Goal: Navigation & Orientation: Find specific page/section

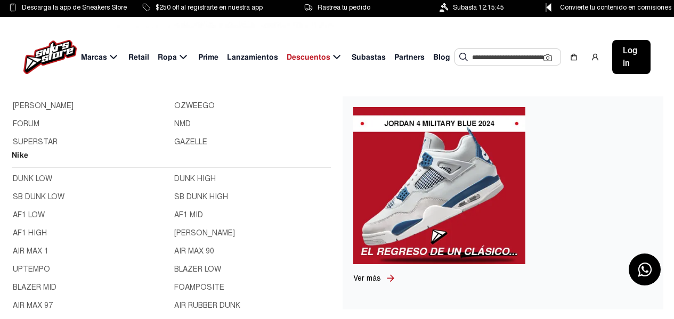
scroll to position [107, 0]
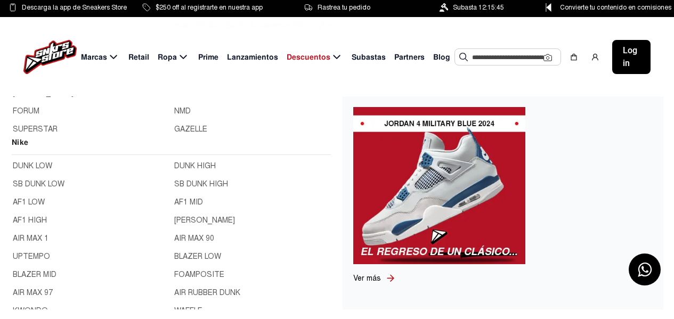
click at [32, 201] on link "AF1 LOW" at bounding box center [90, 203] width 155 height 12
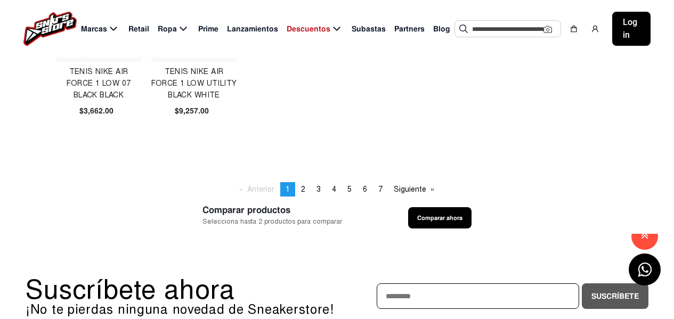
scroll to position [746, 0]
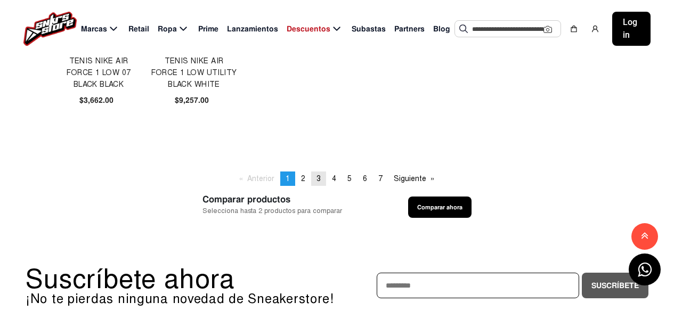
click at [324, 178] on link "page 3" at bounding box center [318, 179] width 15 height 14
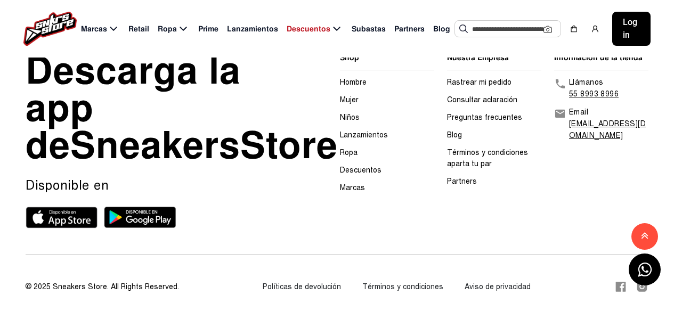
scroll to position [1080, 0]
click at [493, 113] on link "Preguntas frecuentes" at bounding box center [484, 117] width 75 height 9
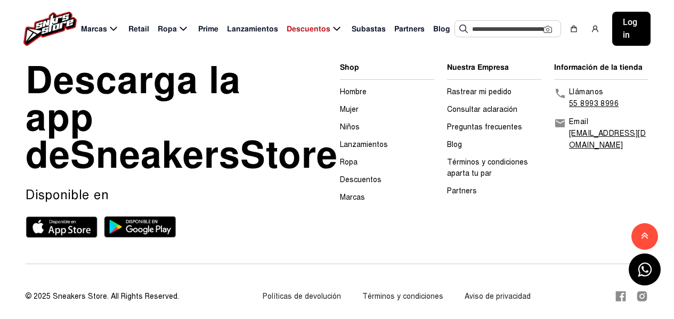
scroll to position [1600, 0]
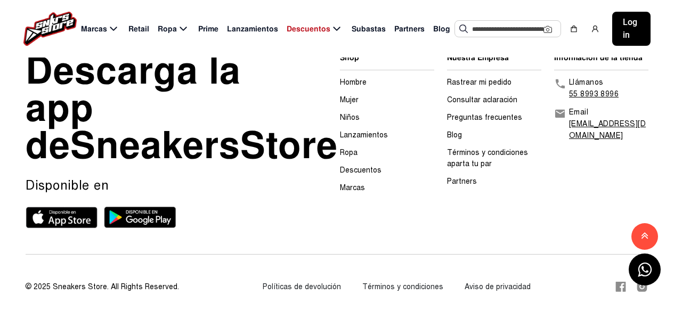
click at [453, 108] on ul "Nuestra Empresa Rastrear mi pedido Consultar aclaración Preguntas frecuentes Bl…" at bounding box center [494, 119] width 94 height 135
click at [451, 131] on link "Blog" at bounding box center [454, 135] width 15 height 9
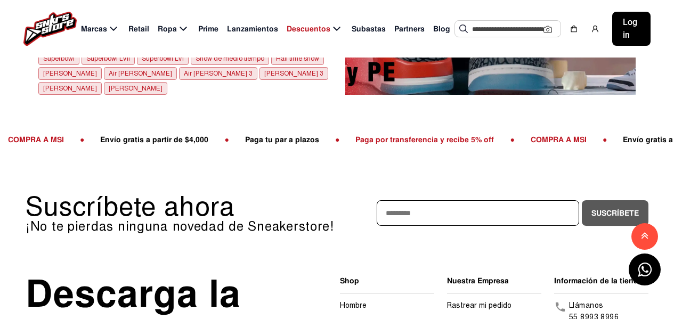
scroll to position [3335, 0]
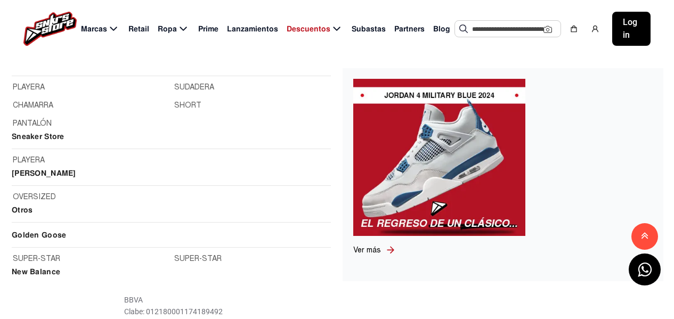
scroll to position [1386, 0]
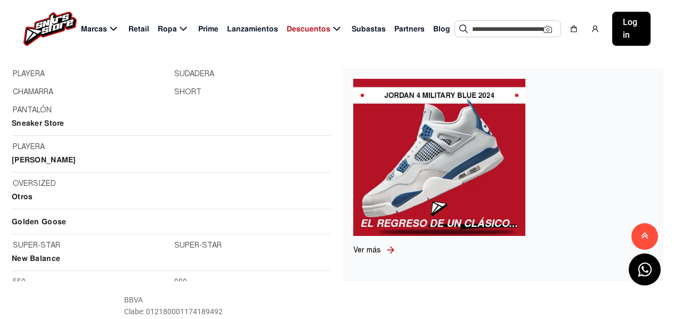
click at [70, 157] on h2 "[PERSON_NAME]" at bounding box center [171, 163] width 319 height 19
click at [173, 158] on h2 "[PERSON_NAME]" at bounding box center [171, 163] width 319 height 19
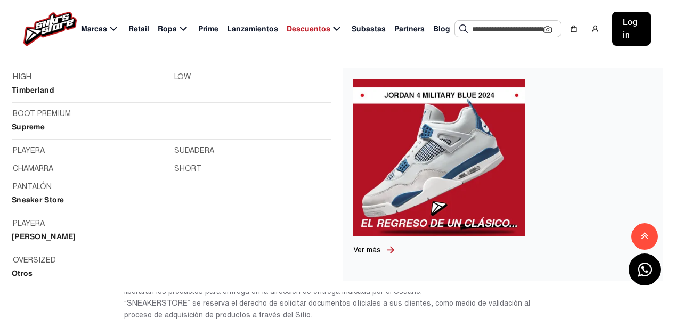
scroll to position [1329, 0]
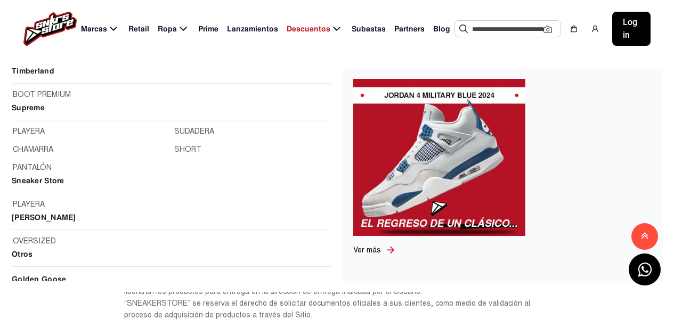
click at [68, 219] on h2 "[PERSON_NAME]" at bounding box center [171, 221] width 319 height 19
click at [69, 219] on h2 "[PERSON_NAME]" at bounding box center [171, 221] width 319 height 19
drag, startPoint x: 18, startPoint y: 220, endPoint x: 54, endPoint y: 222, distance: 36.3
click at [51, 222] on h2 "[PERSON_NAME]" at bounding box center [171, 221] width 319 height 19
click at [54, 222] on h2 "[PERSON_NAME]" at bounding box center [171, 221] width 319 height 19
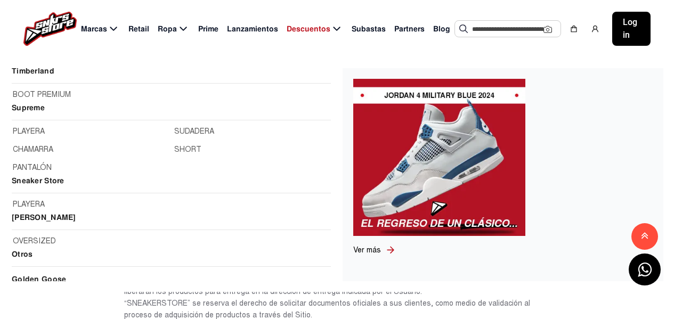
click at [77, 220] on h2 "[PERSON_NAME]" at bounding box center [171, 221] width 319 height 19
click at [39, 237] on link "OVERSIZED" at bounding box center [171, 242] width 317 height 12
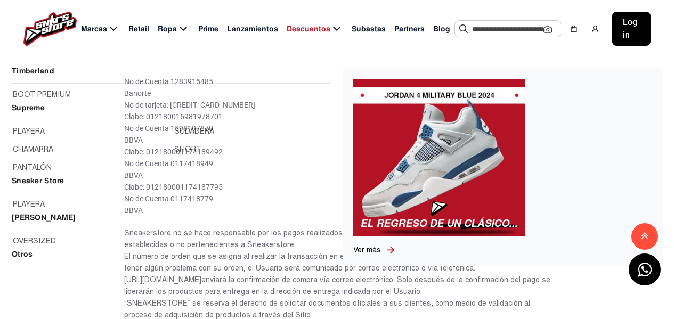
scroll to position [248, 0]
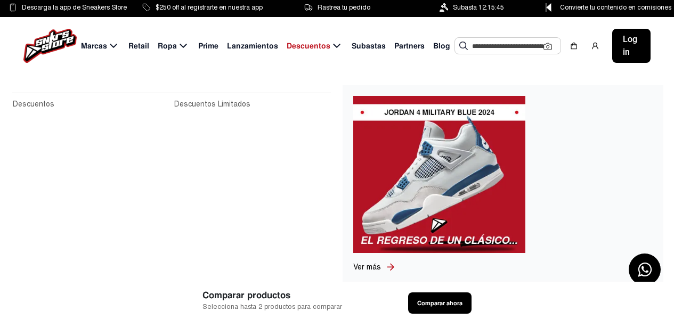
click at [312, 46] on span "Descuentos" at bounding box center [309, 46] width 44 height 11
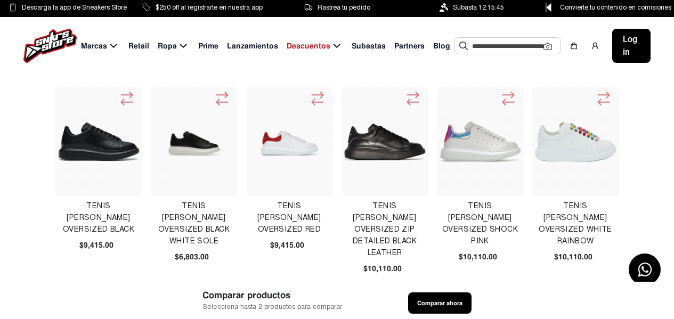
click at [368, 45] on span "Subastas" at bounding box center [369, 46] width 34 height 11
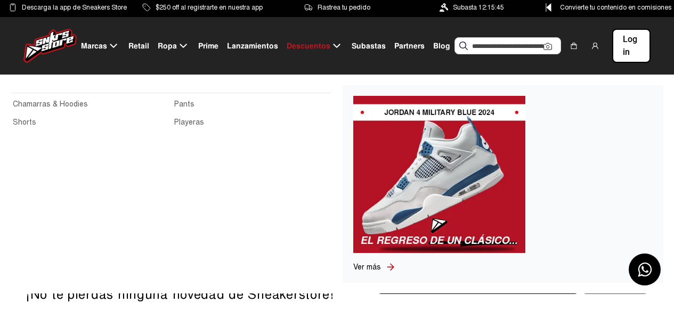
click at [178, 42] on icon at bounding box center [183, 45] width 13 height 13
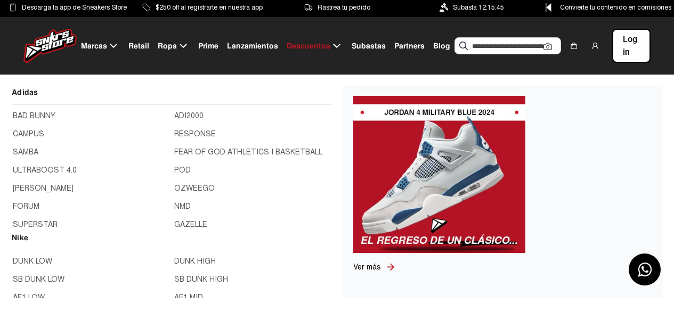
click at [105, 45] on span "Marcas" at bounding box center [94, 46] width 26 height 11
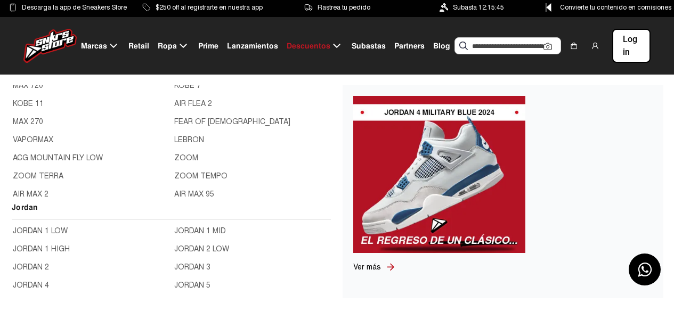
scroll to position [320, 0]
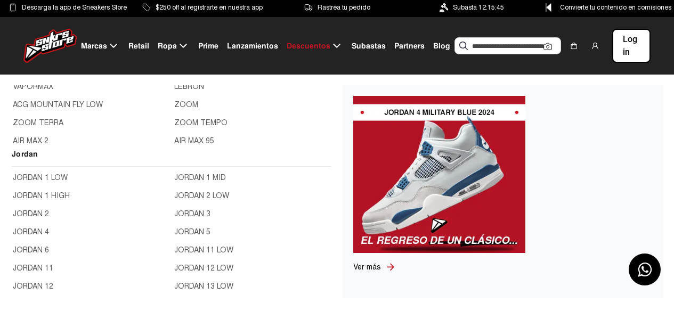
click at [39, 228] on link "JORDAN 4" at bounding box center [90, 233] width 155 height 12
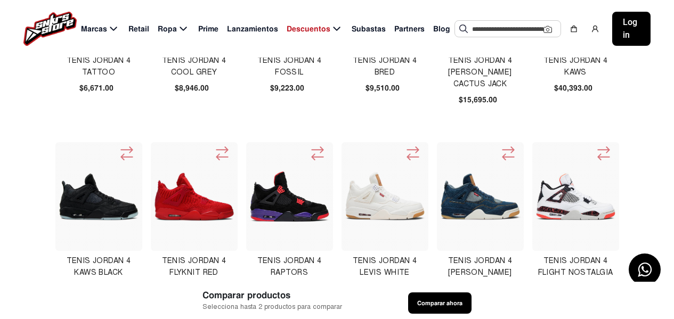
scroll to position [373, 0]
